Goal: Find specific page/section

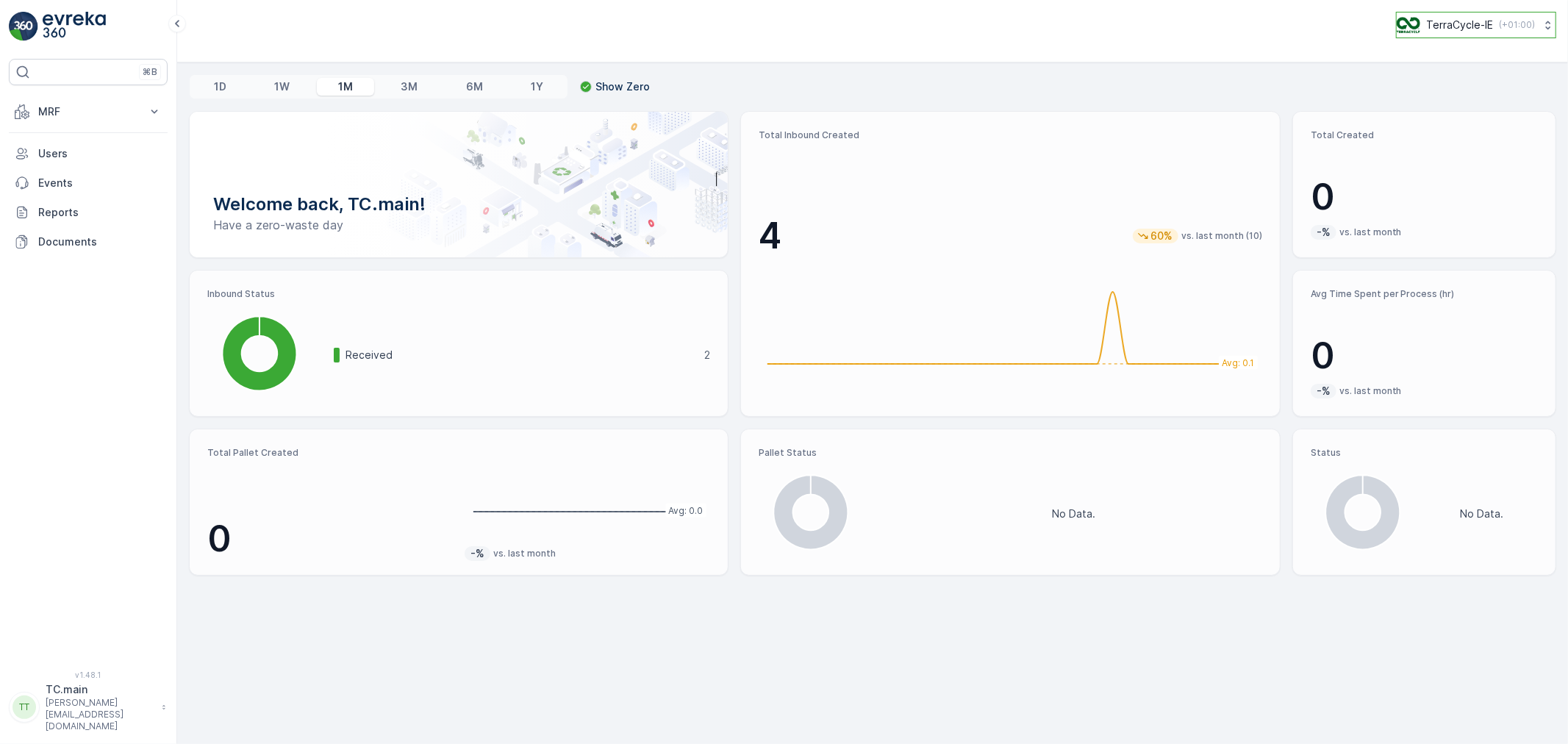
click at [1458, 22] on p "TerraCycle-IE" at bounding box center [1459, 25] width 67 height 15
type input "aurora"
click at [1487, 98] on span "America/Chicago (-05:00)" at bounding box center [1482, 98] width 135 height 24
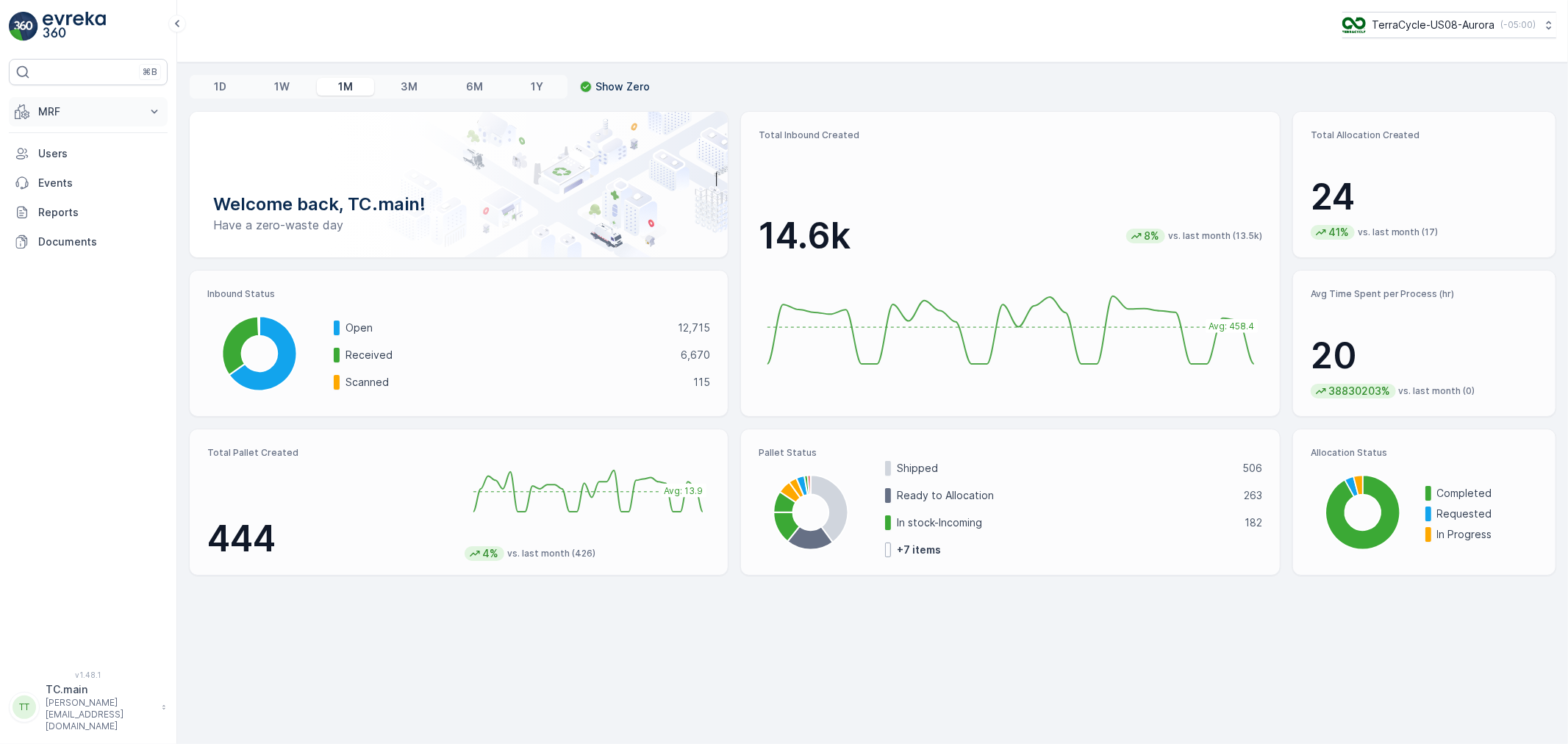
click at [70, 109] on p "MRF" at bounding box center [88, 111] width 100 height 15
click at [78, 158] on link "Inbound" at bounding box center [99, 157] width 136 height 20
